Goal: Navigation & Orientation: Find specific page/section

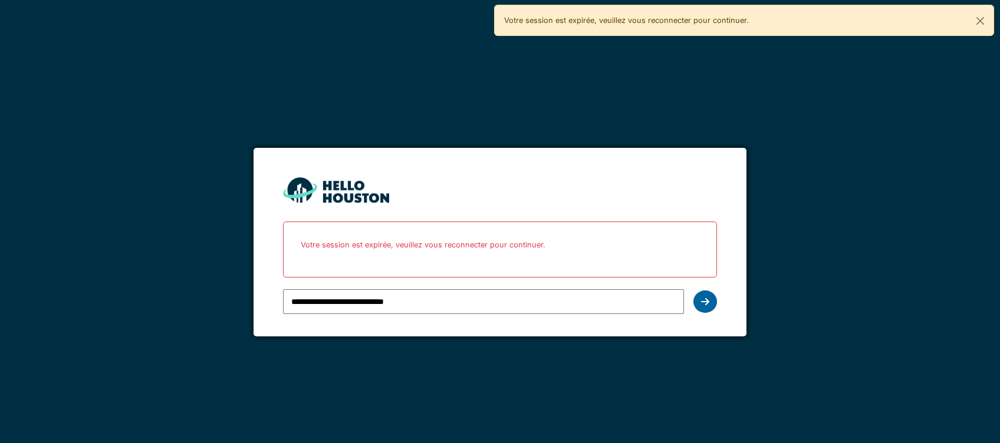
click at [705, 297] on icon at bounding box center [705, 301] width 8 height 9
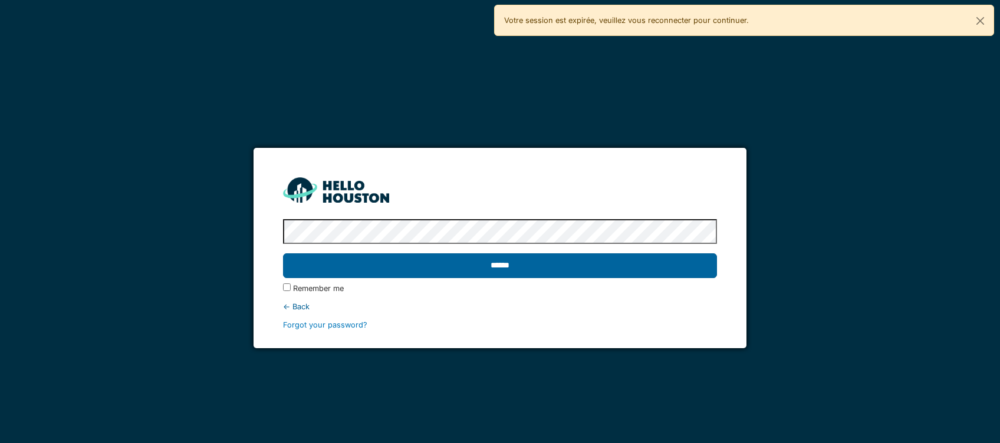
click at [448, 269] on input "******" at bounding box center [499, 266] width 433 height 25
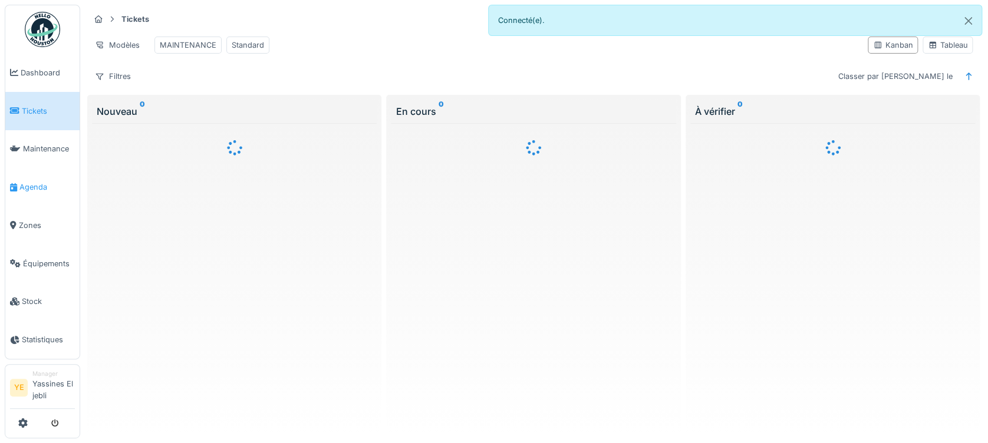
click at [25, 189] on span "Agenda" at bounding box center [46, 187] width 55 height 11
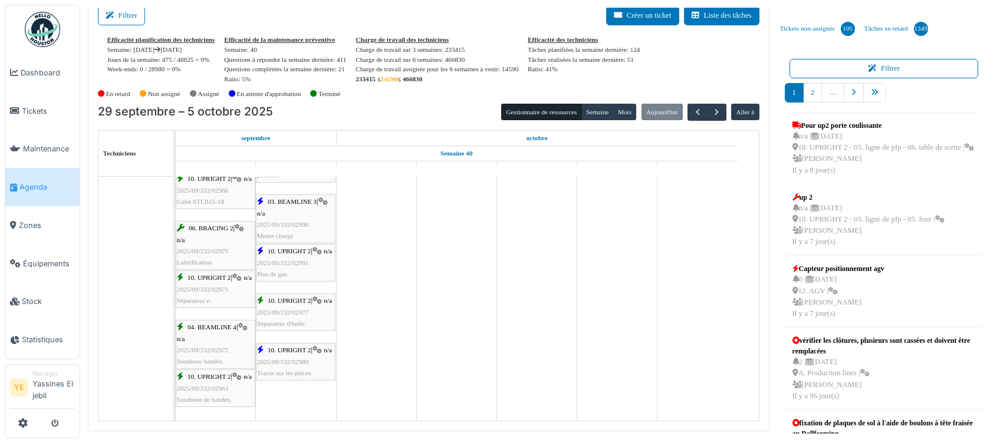
scroll to position [864, 0]
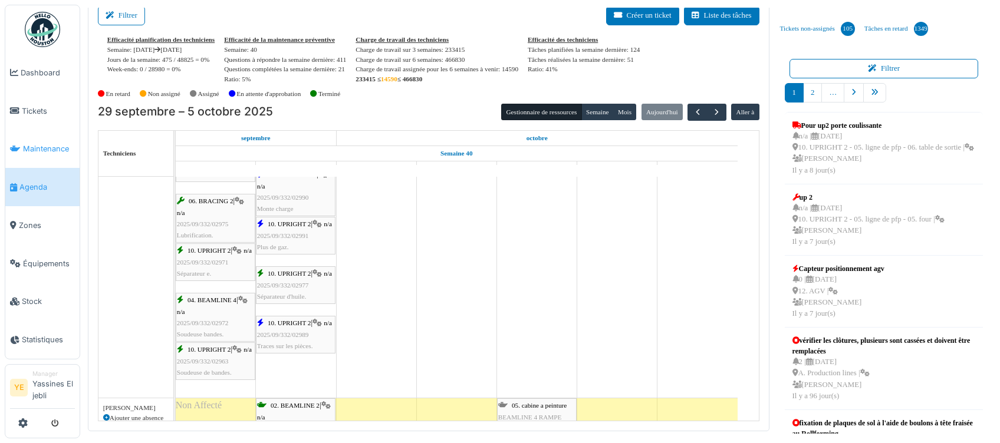
click at [39, 149] on span "Maintenance" at bounding box center [49, 148] width 52 height 11
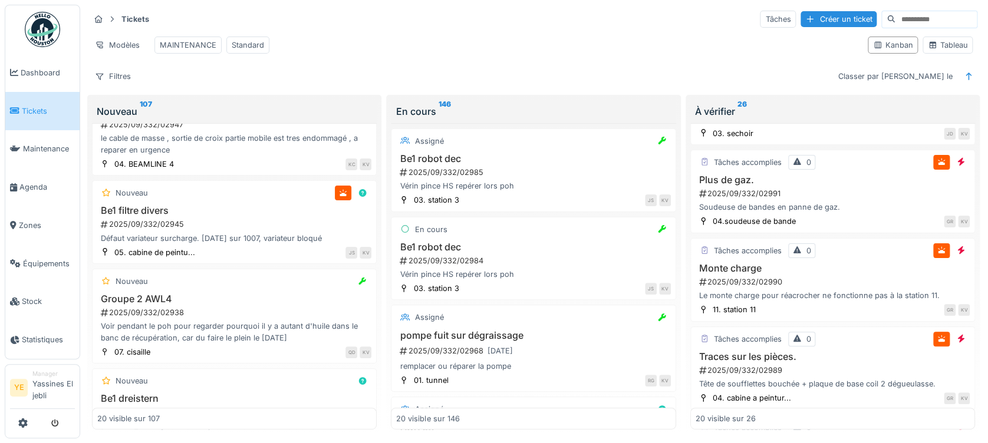
scroll to position [629, 0]
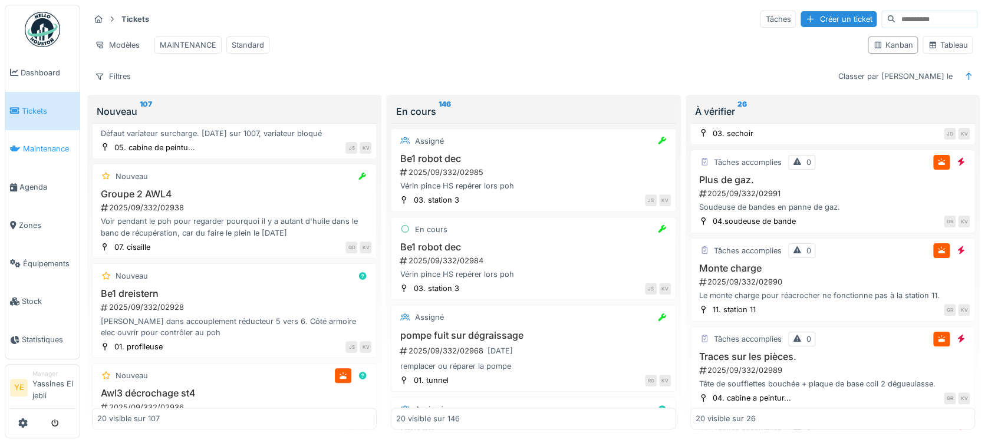
click at [33, 154] on span "Maintenance" at bounding box center [49, 148] width 52 height 11
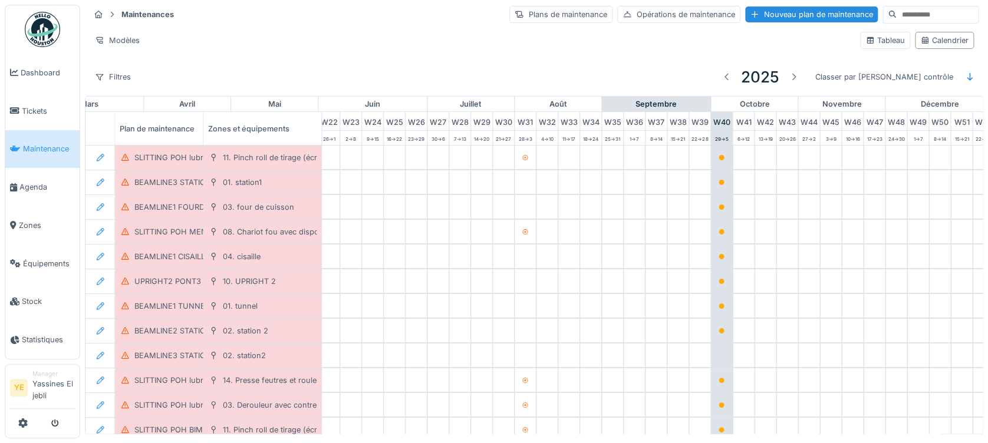
scroll to position [0, 528]
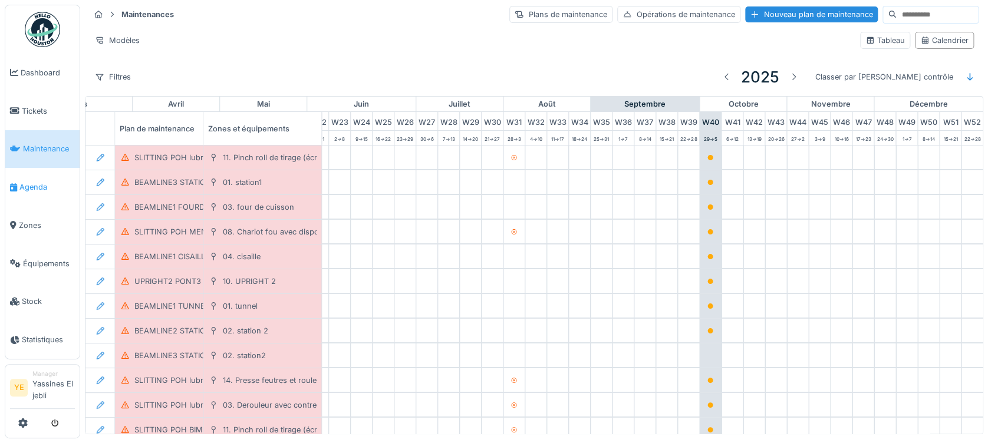
click at [54, 185] on span "Agenda" at bounding box center [46, 187] width 55 height 11
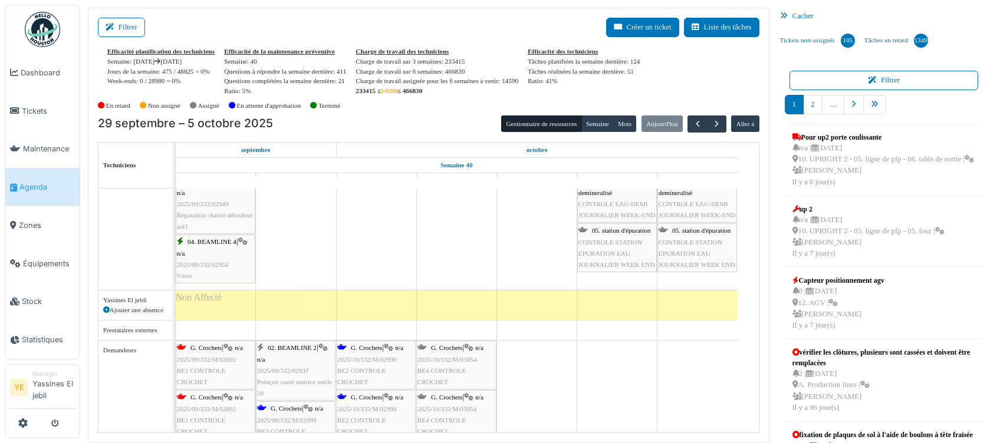
scroll to position [4144, 0]
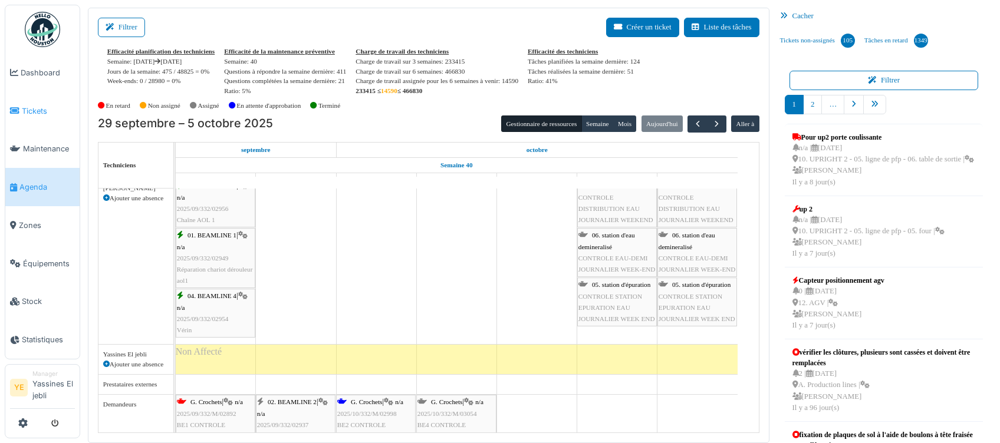
click at [35, 120] on link "Tickets" at bounding box center [42, 111] width 74 height 38
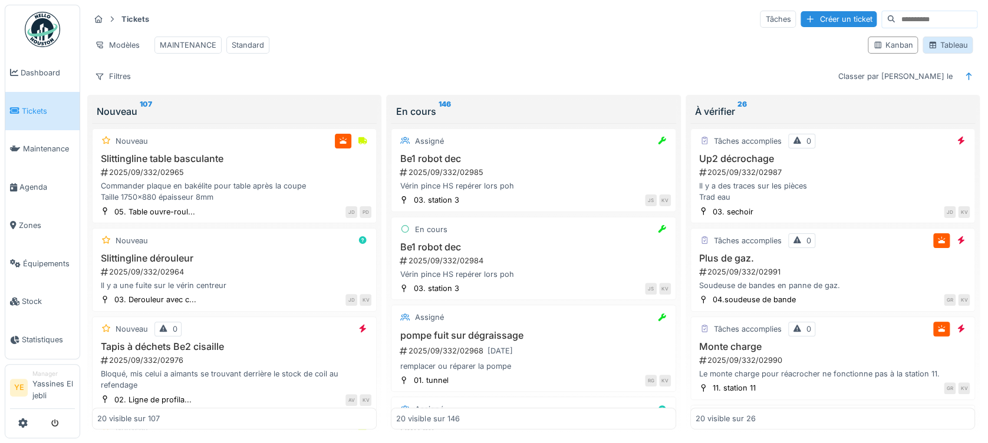
click at [930, 48] on icon at bounding box center [933, 45] width 6 height 6
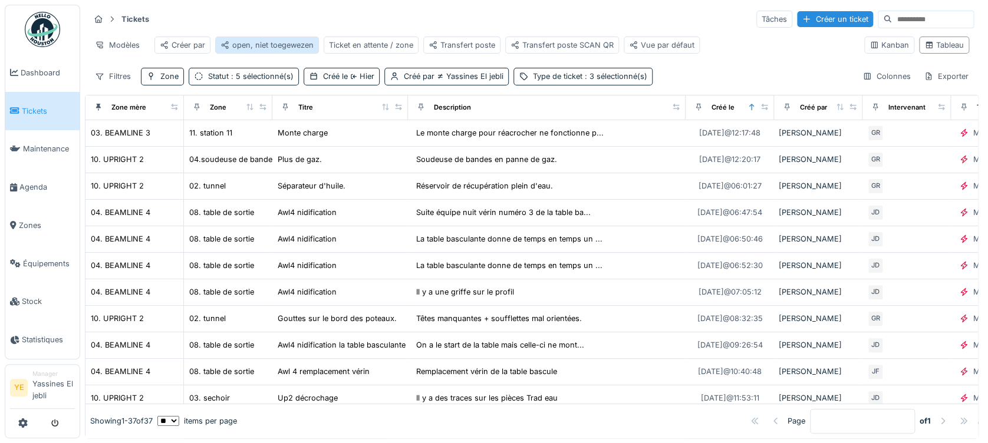
click at [271, 44] on div "open, niet toegewezen" at bounding box center [267, 45] width 93 height 11
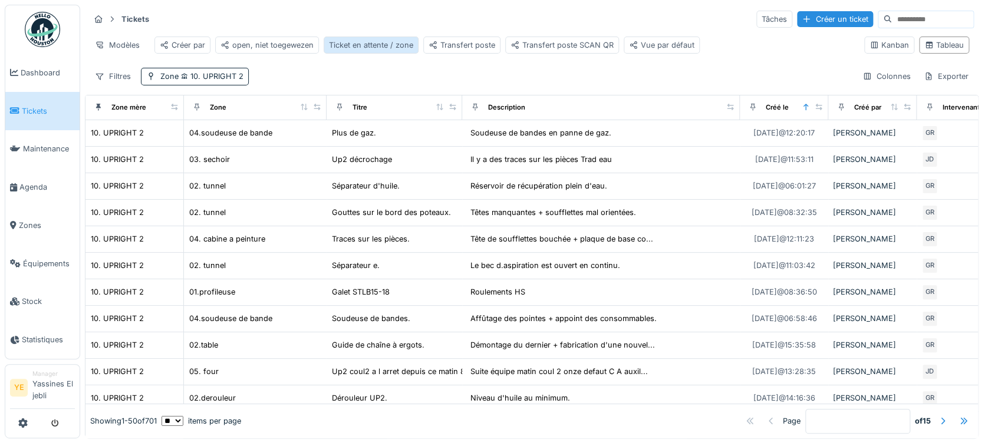
click at [387, 47] on div "Ticket en attente / zone" at bounding box center [371, 45] width 84 height 11
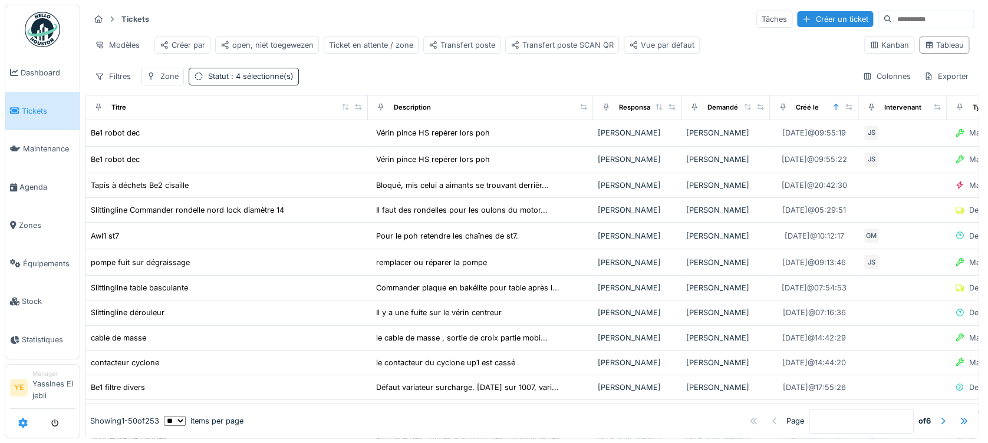
click at [21, 422] on icon at bounding box center [22, 423] width 9 height 9
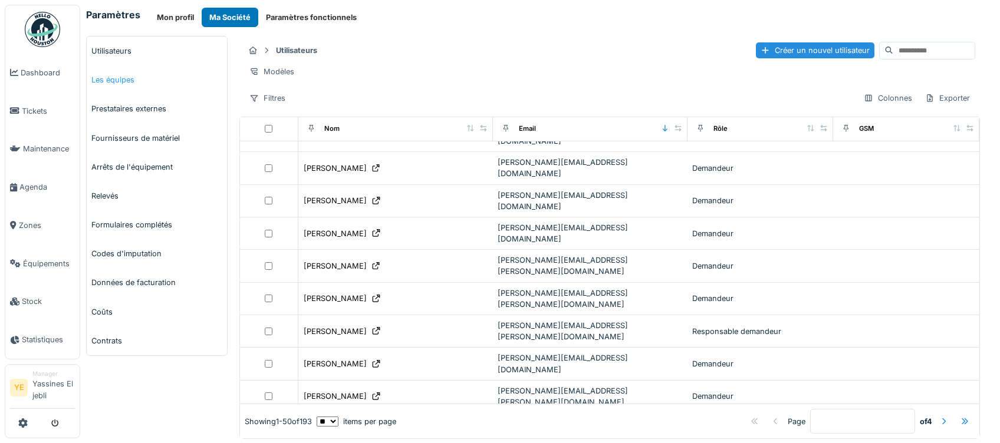
click at [121, 81] on link "Les équipes" at bounding box center [157, 79] width 140 height 29
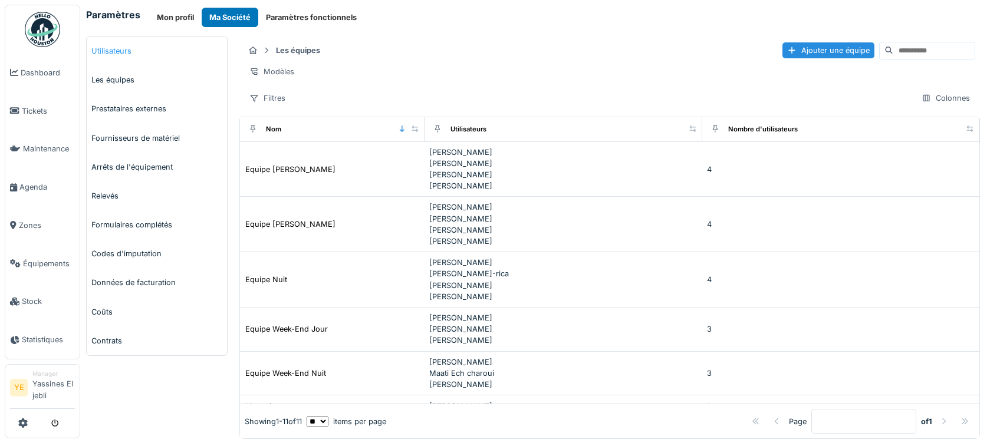
click at [124, 57] on link "Utilisateurs" at bounding box center [157, 51] width 140 height 29
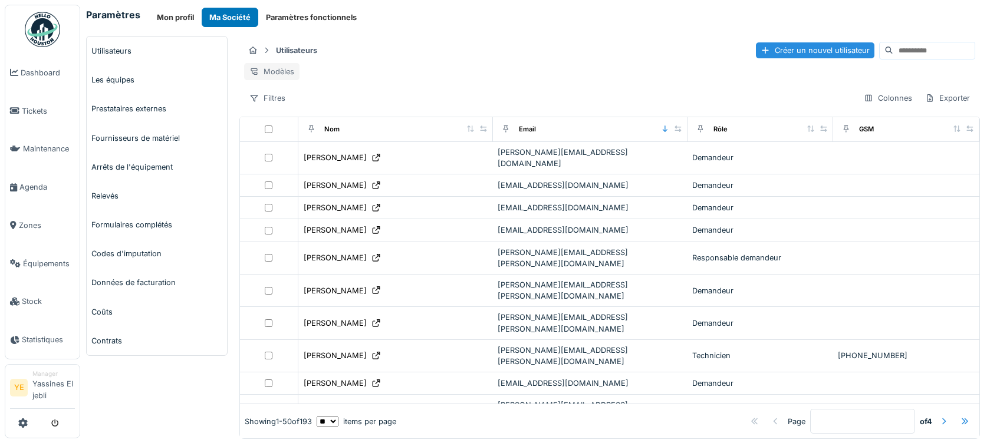
click at [274, 73] on div "Modèles" at bounding box center [271, 71] width 55 height 17
click at [261, 73] on div "Modèles" at bounding box center [271, 71] width 55 height 17
click at [316, 98] on div "Nouvelle vue" at bounding box center [294, 98] width 98 height 18
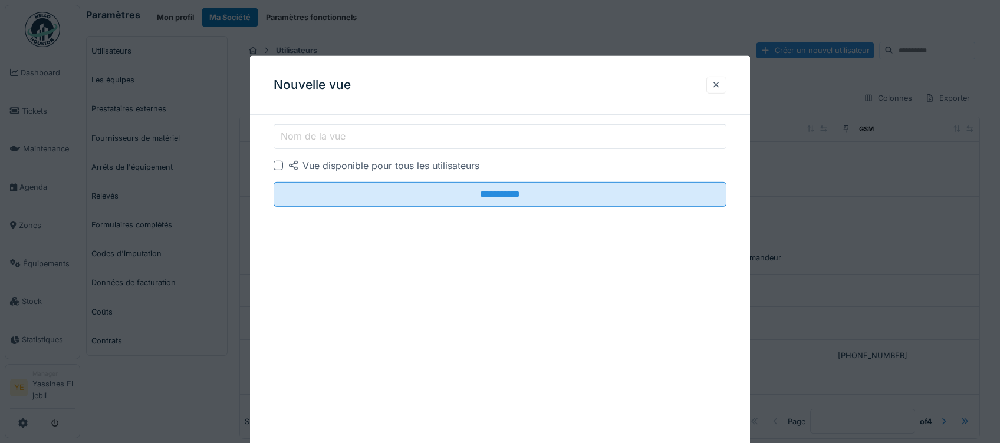
click at [331, 120] on div "**********" at bounding box center [500, 255] width 500 height 399
click at [714, 85] on div at bounding box center [716, 85] width 9 height 11
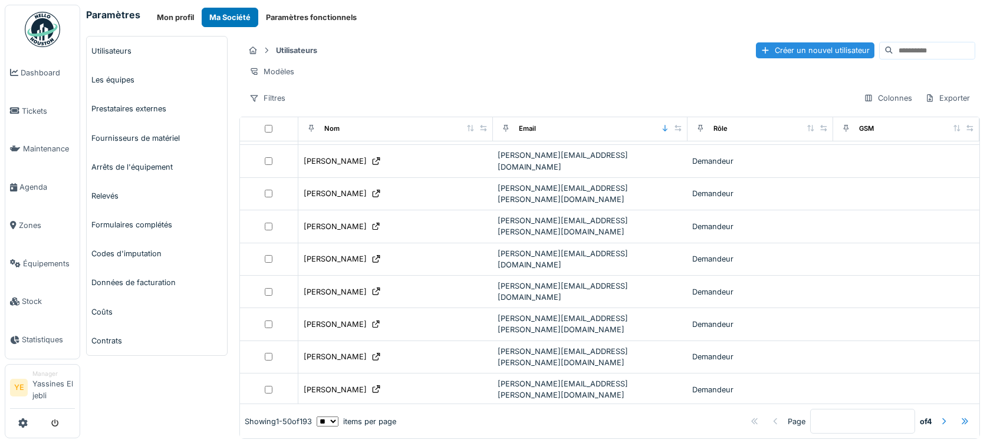
scroll to position [742, 0]
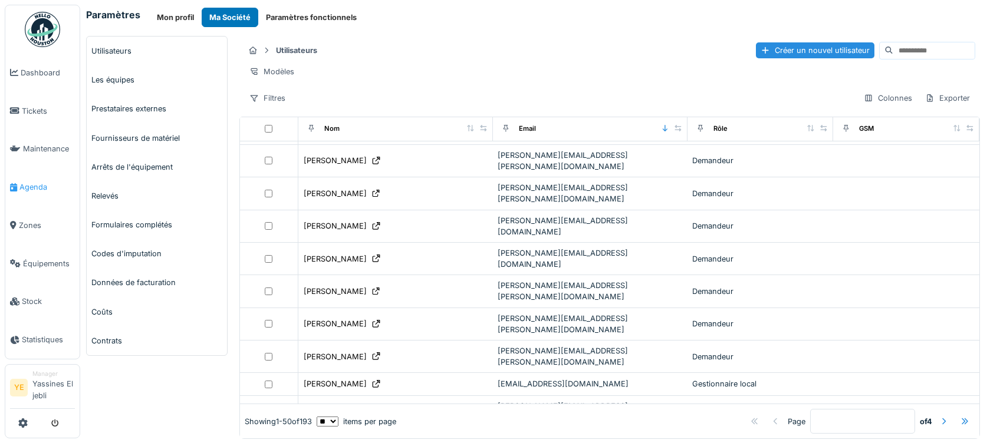
click at [36, 179] on link "Agenda" at bounding box center [42, 187] width 74 height 38
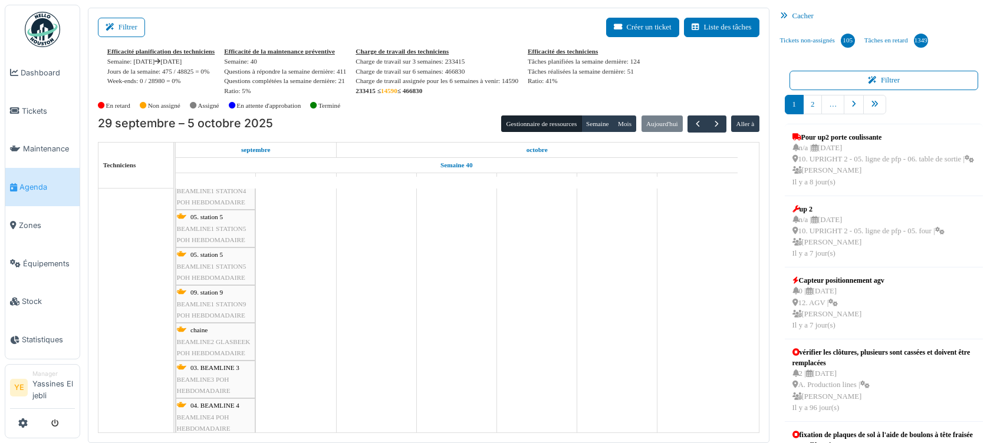
scroll to position [236, 0]
click at [688, 120] on button "button" at bounding box center [697, 124] width 19 height 17
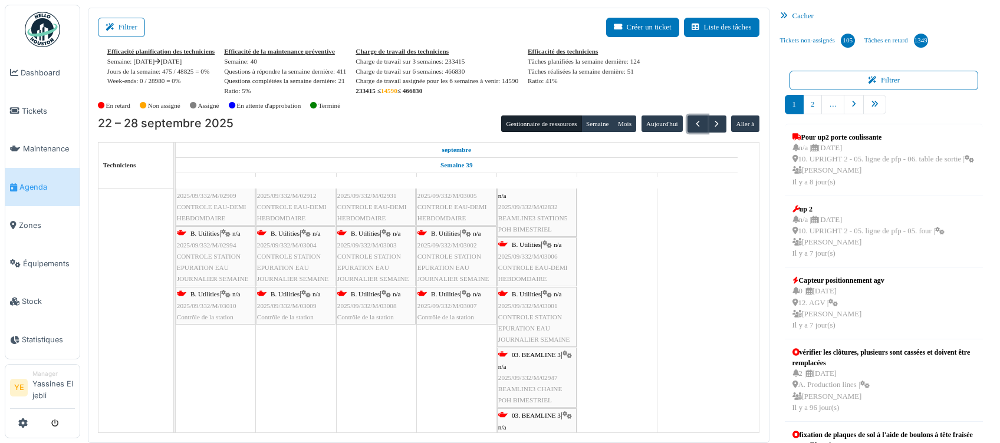
scroll to position [4717, 0]
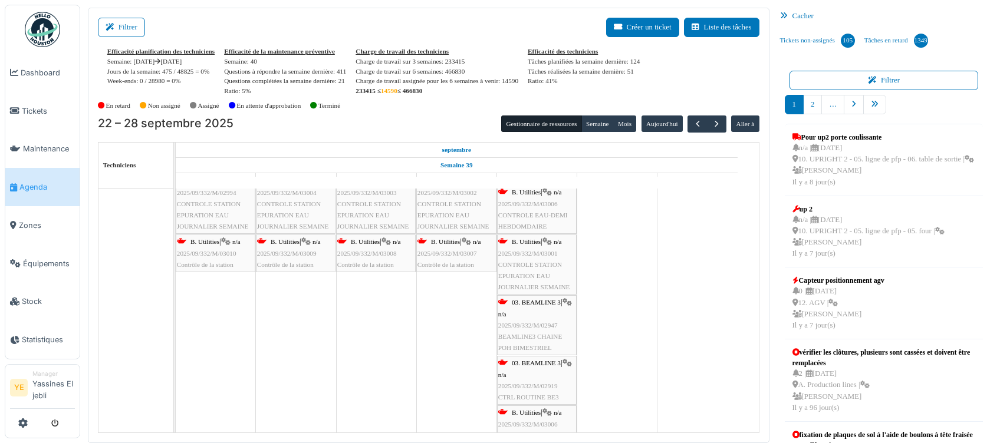
click at [34, 38] on img at bounding box center [42, 29] width 35 height 35
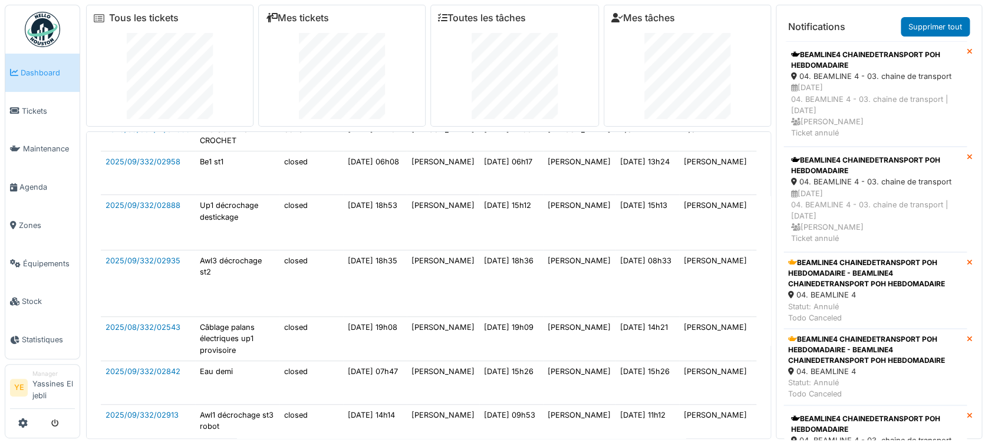
scroll to position [472, 0]
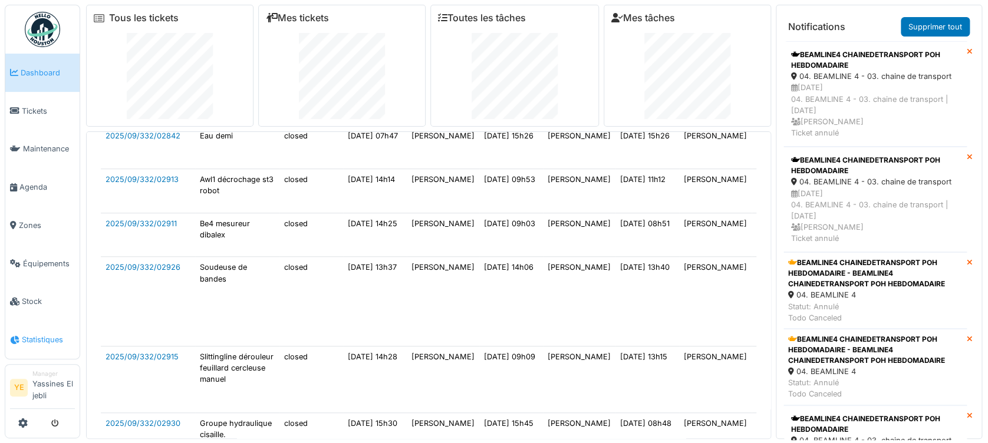
click at [24, 340] on span "Statistiques" at bounding box center [48, 339] width 53 height 11
